Goal: Information Seeking & Learning: Learn about a topic

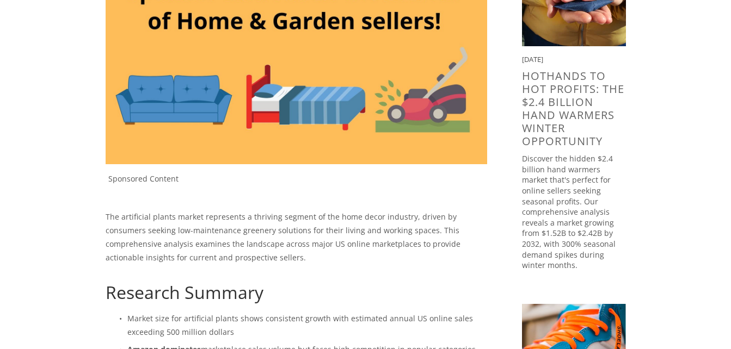
scroll to position [254, 0]
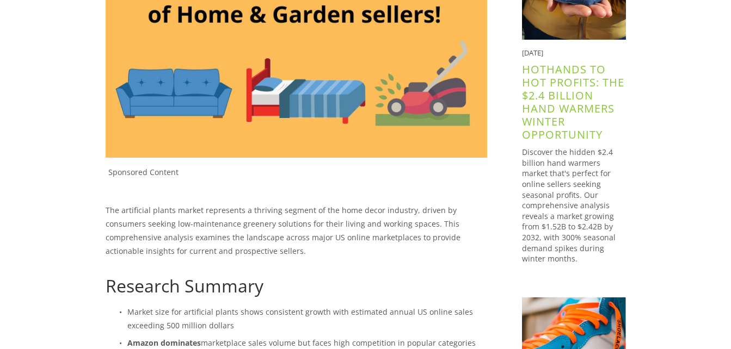
click at [562, 113] on link "HotHands to Hot Profits: The $2.4 Billion Hand Warmers Winter Opportunity" at bounding box center [573, 102] width 102 height 80
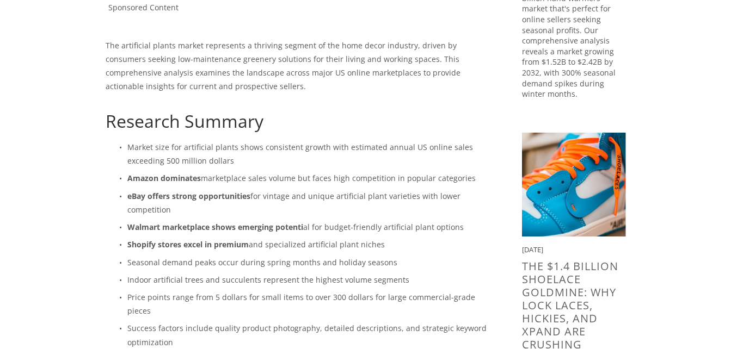
scroll to position [435, 0]
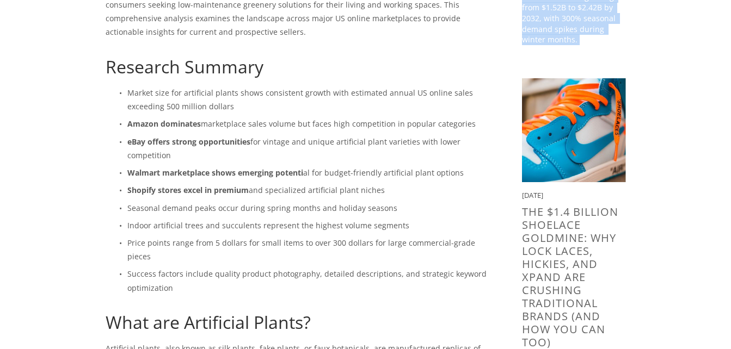
scroll to position [526, 0]
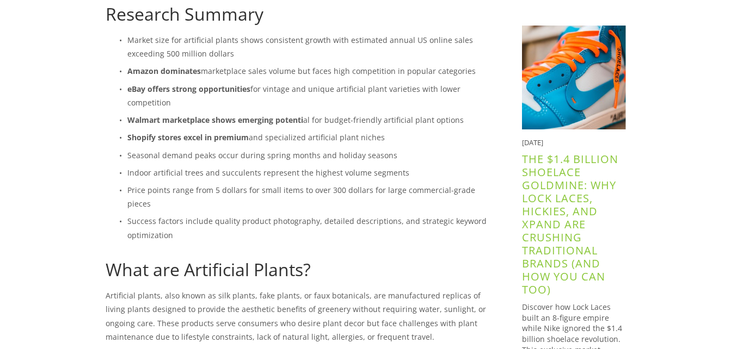
click at [554, 219] on link "The $1.4 Billion Shoelace Goldmine: Why Lock Laces, HICKIES, and Xpand Are Crus…" at bounding box center [570, 224] width 96 height 145
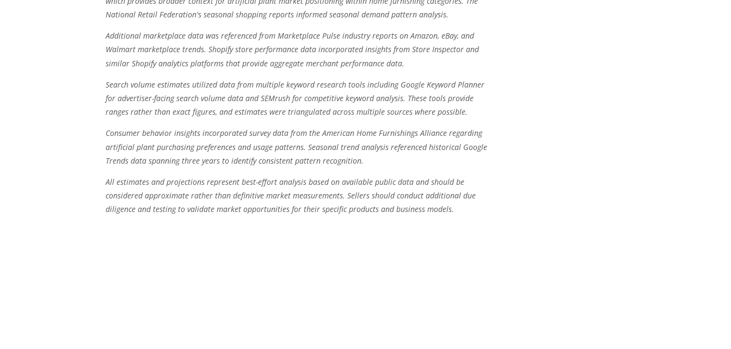
scroll to position [3580, 0]
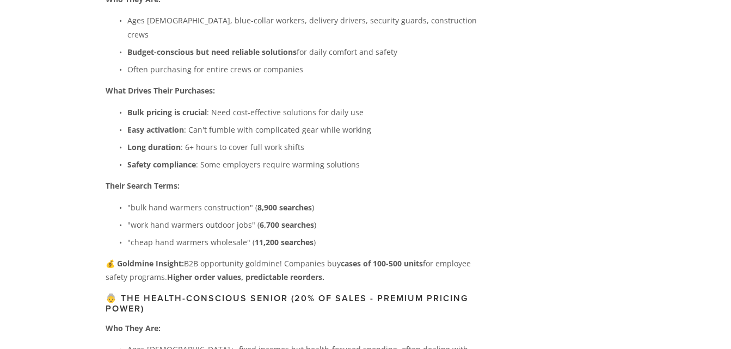
scroll to position [2744, 0]
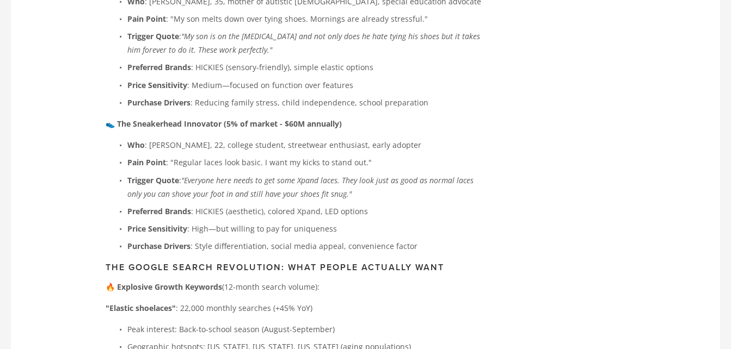
scroll to position [2939, 0]
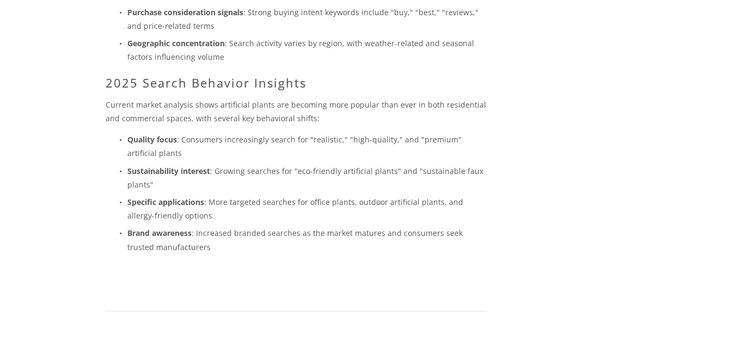
scroll to position [2903, 0]
